Goal: Communication & Community: Answer question/provide support

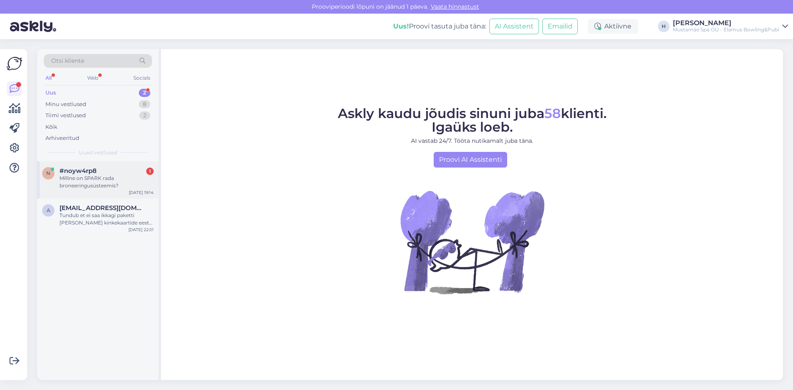
click at [93, 189] on div "Milline on SPARK rada broneeringusüsteemis?" at bounding box center [106, 182] width 94 height 15
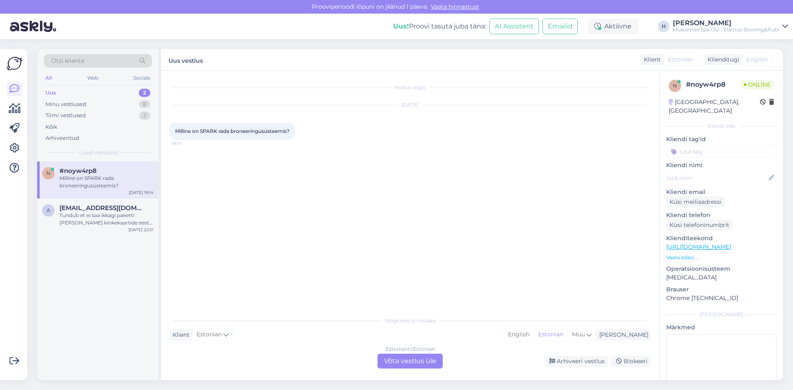
click at [411, 347] on div "Estonian to Estonian" at bounding box center [410, 349] width 49 height 7
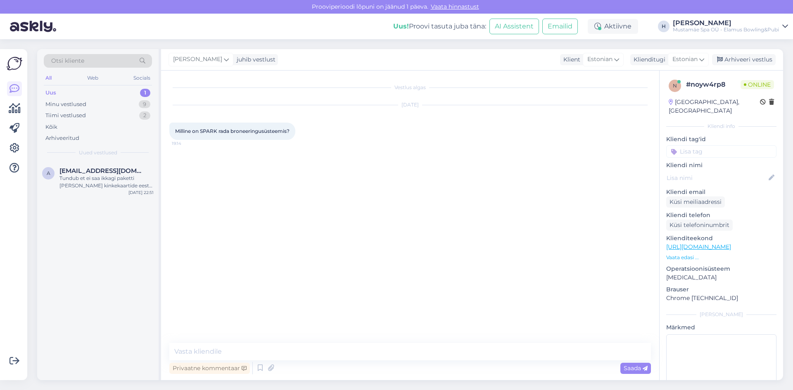
click at [375, 342] on div "Vestlus algas [DATE] Milline on SPARK rada broneeringusüsteemis? 19:14 Privaatn…" at bounding box center [410, 226] width 498 height 310
click at [336, 360] on textarea at bounding box center [410, 351] width 482 height 17
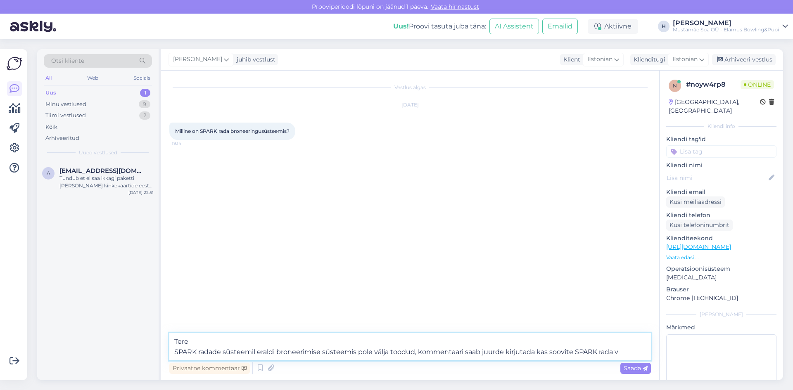
click at [546, 353] on textarea "Tere SPARK radade süsteemil eraldi broneerimise süsteemis pole välja toodud, ko…" at bounding box center [410, 346] width 482 height 27
click at [622, 351] on textarea "Tere SPARK radade süsteemil eraldi broneerimise süsteemis pole välja toodud, ko…" at bounding box center [410, 346] width 482 height 27
type textarea "Tere SPARK radade süsteemil eraldi broneerimise süsteemis pole välja toodud, ko…"
click at [640, 372] on span "Saada" at bounding box center [636, 368] width 24 height 7
